Goal: Information Seeking & Learning: Learn about a topic

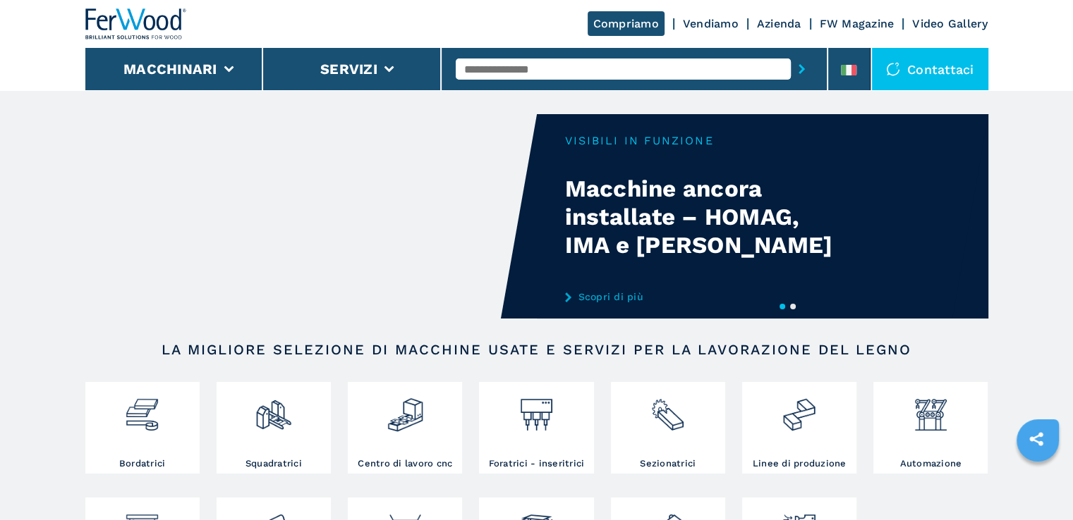
click at [503, 66] on input "text" at bounding box center [623, 69] width 335 height 21
type input "******"
click at [791, 53] on button "submit-button" at bounding box center [802, 69] width 22 height 32
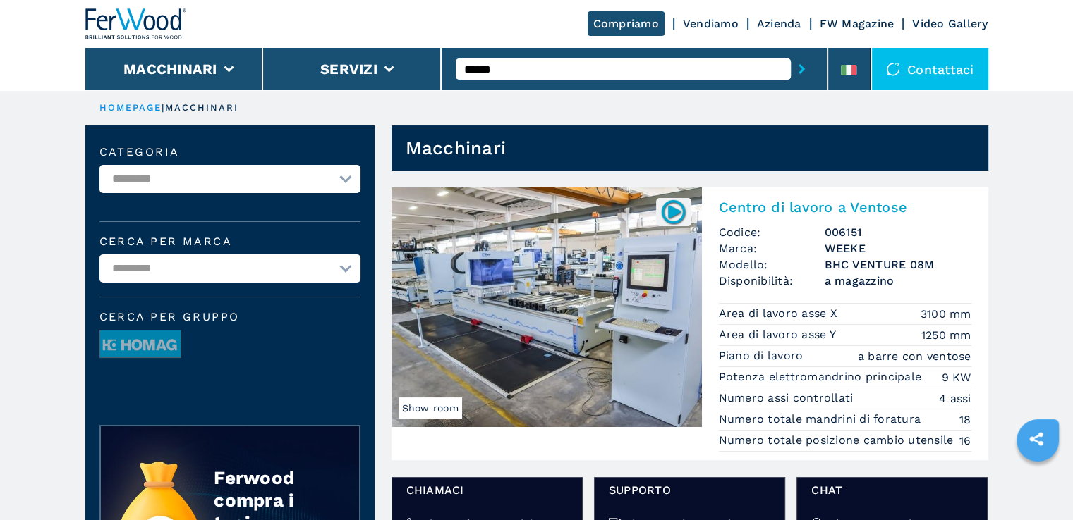
click at [536, 245] on img at bounding box center [546, 308] width 310 height 240
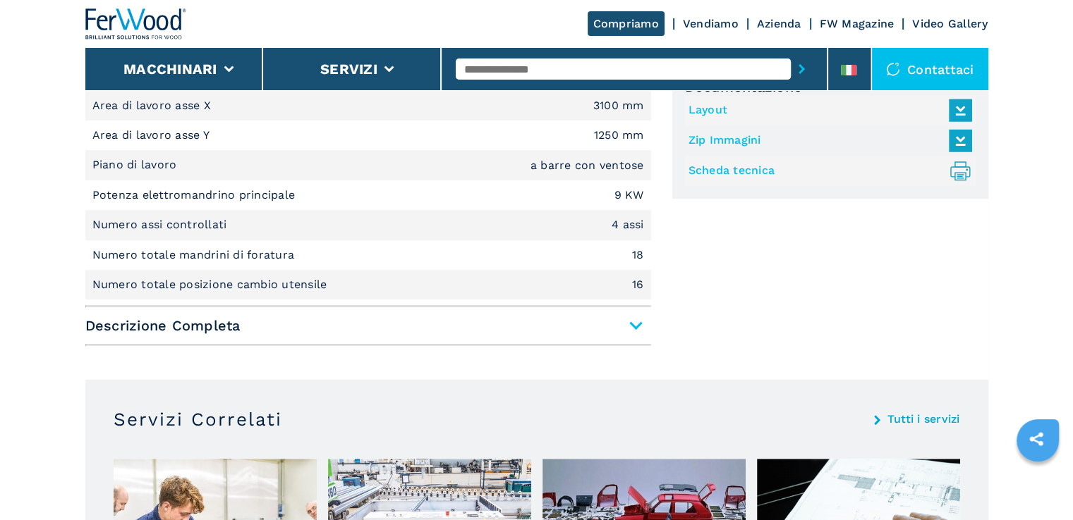
scroll to position [638, 0]
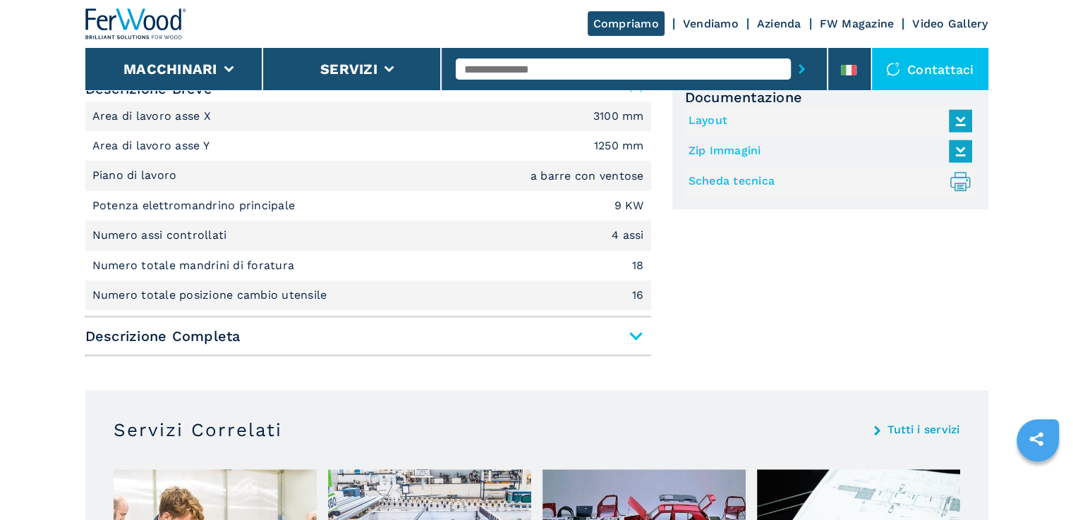
click at [636, 339] on span "Descrizione Completa" at bounding box center [368, 336] width 566 height 25
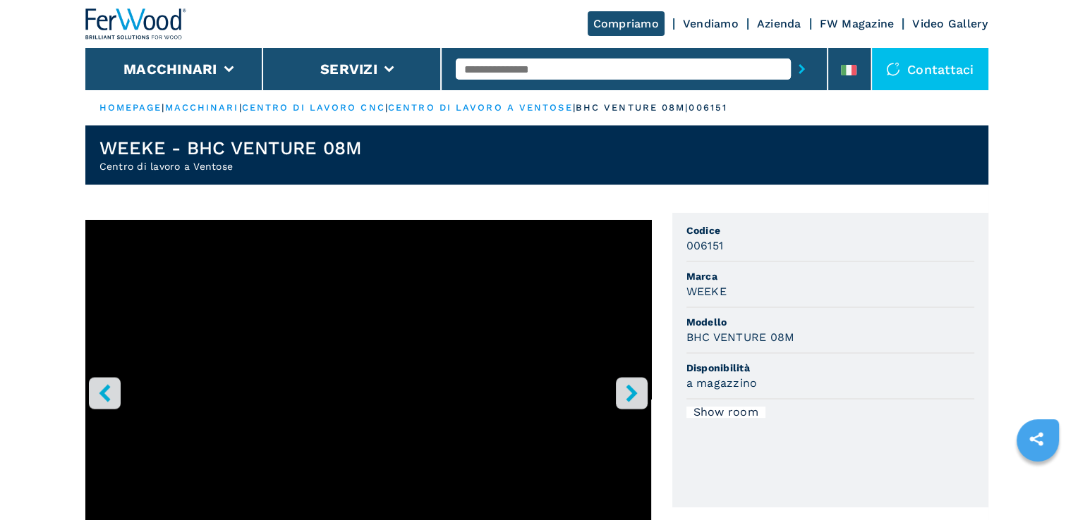
scroll to position [54, 0]
